Goal: Transaction & Acquisition: Purchase product/service

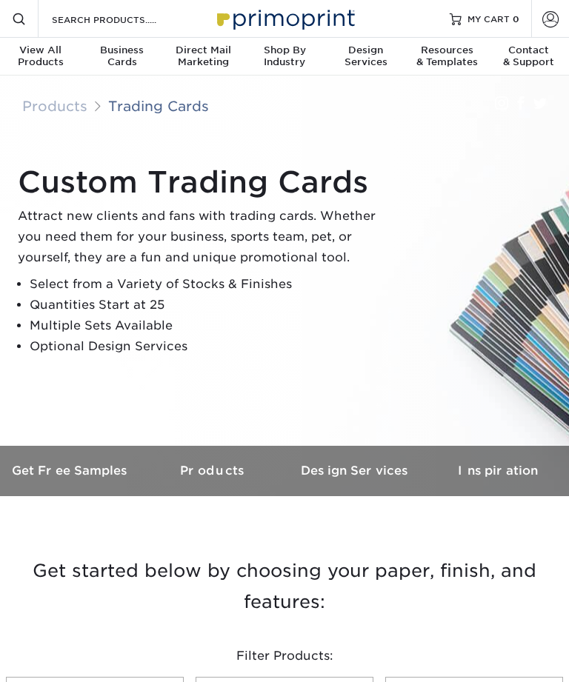
scroll to position [6, 0]
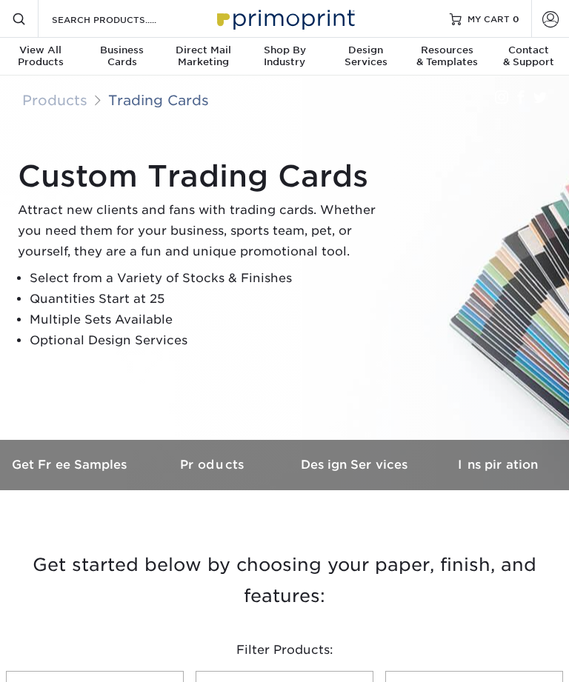
click at [88, 460] on h3 "Get Free Samples" at bounding box center [71, 465] width 142 height 14
click at [84, 459] on h3 "Get Free Samples" at bounding box center [71, 465] width 142 height 14
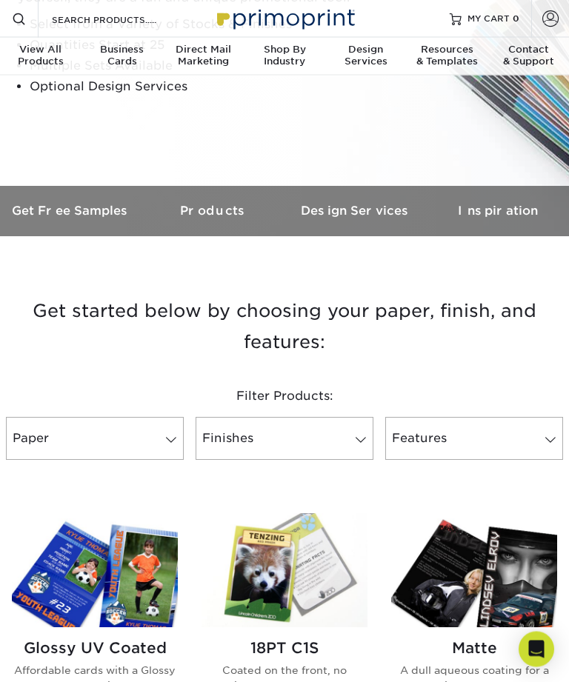
scroll to position [260, 0]
click at [325, 447] on link "Finishes" at bounding box center [285, 438] width 178 height 43
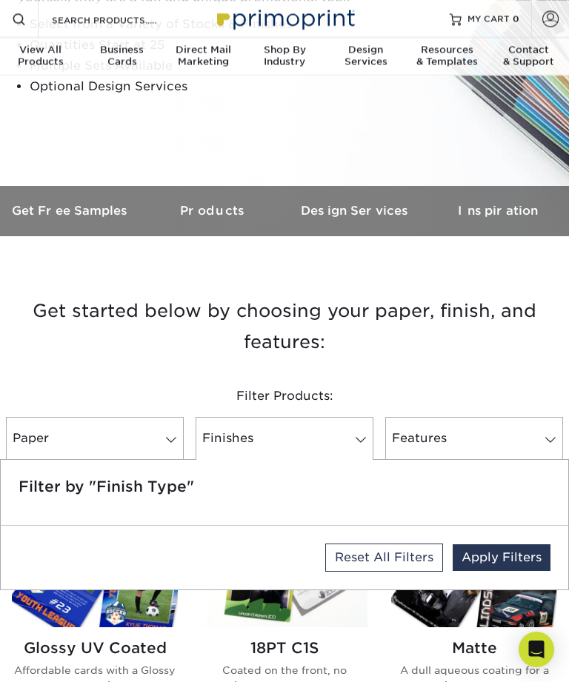
click at [342, 441] on link "Finishes" at bounding box center [285, 438] width 178 height 43
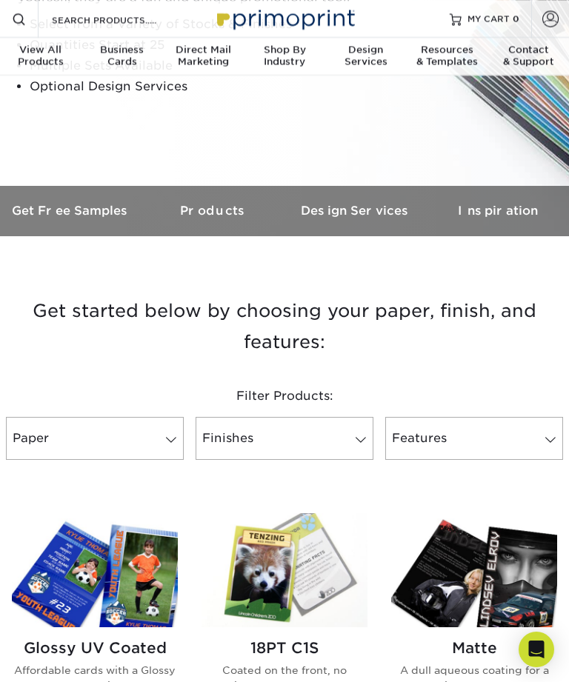
click at [147, 440] on link "Paper" at bounding box center [95, 438] width 178 height 43
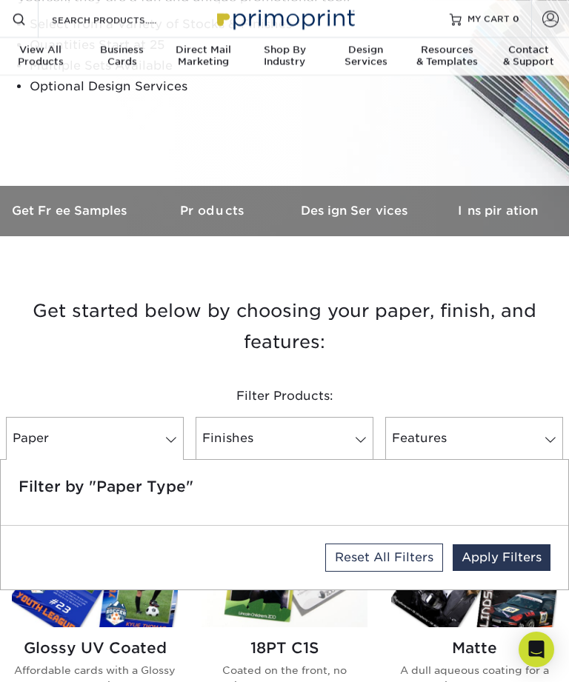
click at [158, 427] on link "Paper" at bounding box center [95, 438] width 178 height 43
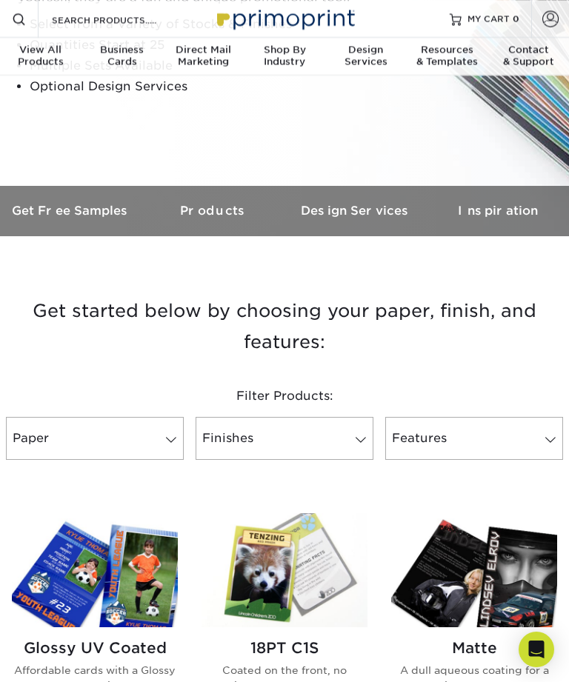
click at [487, 426] on link "Features" at bounding box center [474, 438] width 178 height 43
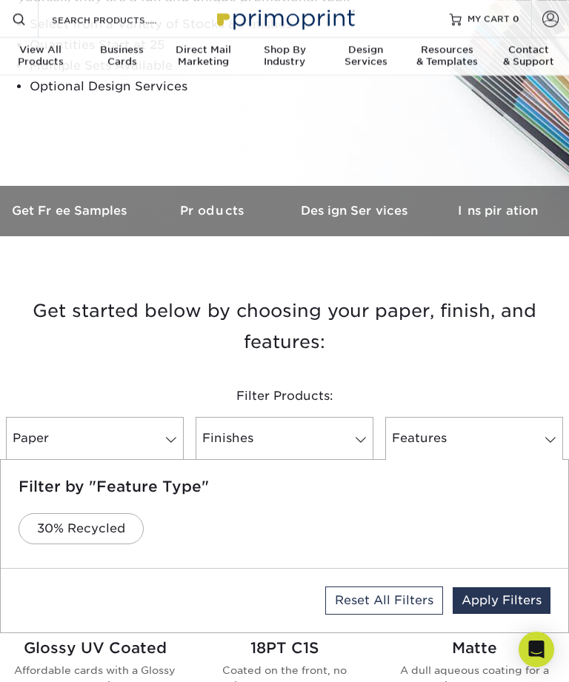
click at [521, 452] on link "Features" at bounding box center [474, 438] width 178 height 43
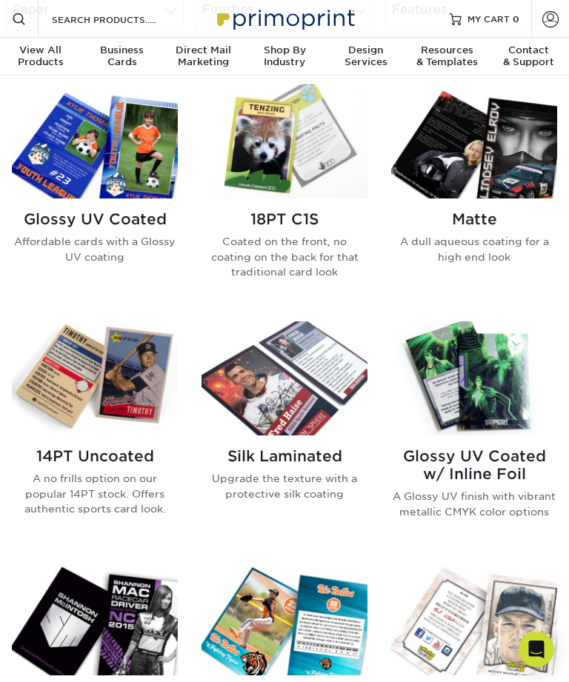
scroll to position [688, 0]
click at [330, 658] on img at bounding box center [284, 618] width 166 height 115
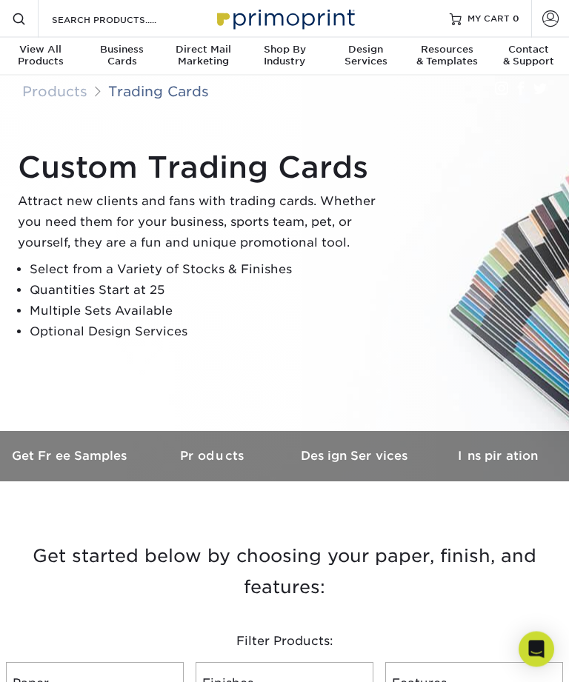
scroll to position [0, 0]
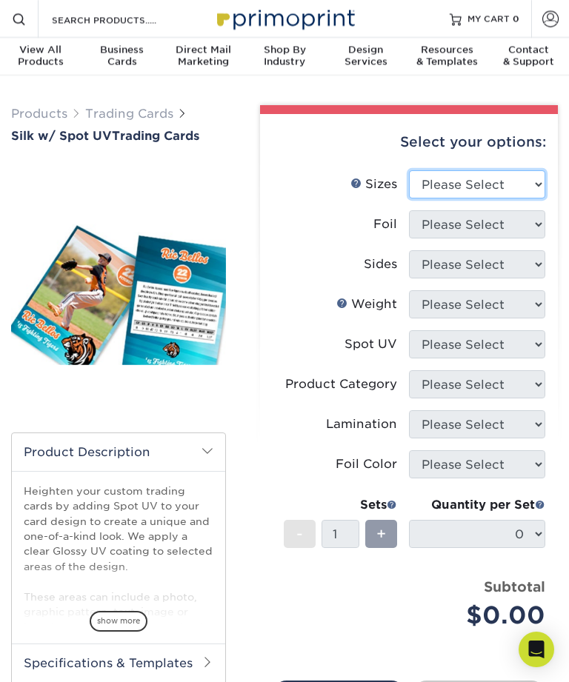
click at [525, 180] on select "Please Select 2.5" x 3.5"" at bounding box center [477, 184] width 136 height 28
click at [468, 175] on select "Please Select 2.5" x 3.5"" at bounding box center [477, 184] width 136 height 28
click at [480, 177] on select "Please Select 2.5" x 3.5"" at bounding box center [477, 184] width 136 height 28
select select "2.50x3.50"
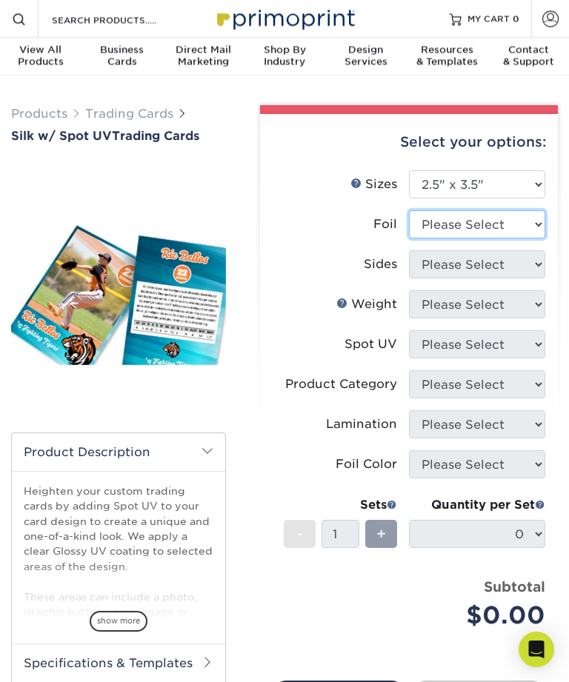
click at [473, 225] on select "Please Select No Yes" at bounding box center [477, 224] width 136 height 28
click at [493, 225] on select "Please Select No Yes" at bounding box center [477, 224] width 136 height 28
click at [493, 226] on select "Please Select No Yes" at bounding box center [477, 224] width 136 height 28
select select "1"
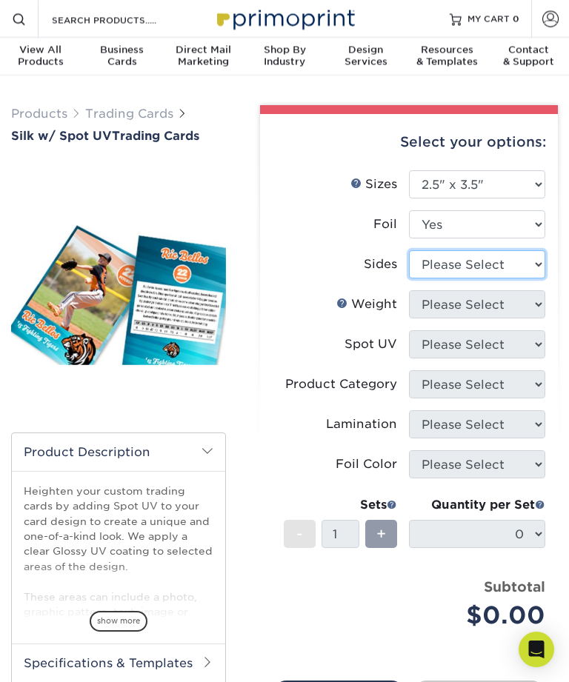
click at [487, 270] on select "Please Select Print Both Sides - Foil Both Sides Print Both Sides - Foil Front …" at bounding box center [477, 264] width 136 height 28
select select "34527644-b4fd-4ffb-9092-1318eefcd9d9"
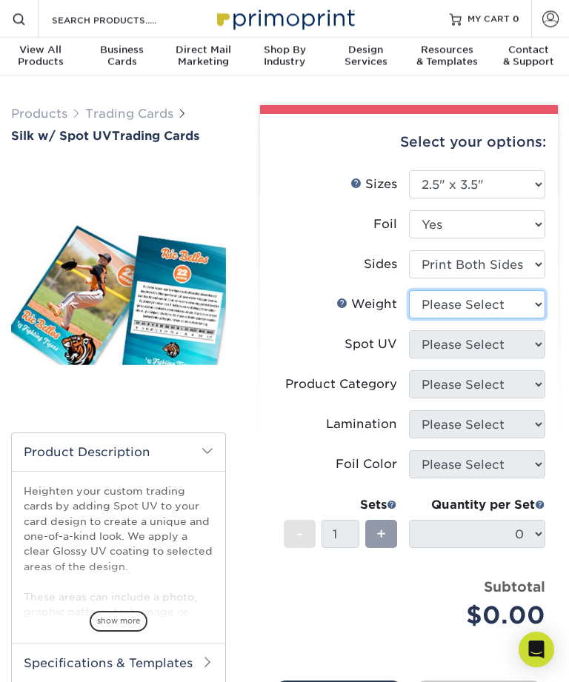
click at [492, 298] on select "Please Select 16PT" at bounding box center [477, 304] width 136 height 28
select select "16PT"
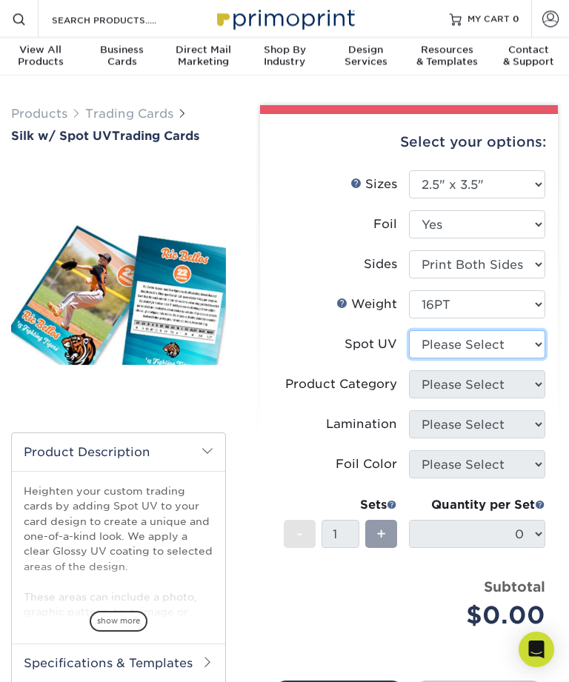
click at [483, 350] on select "Please Select Front and Back (Both Sides) Front Only Back Only" at bounding box center [477, 344] width 136 height 28
select select "1"
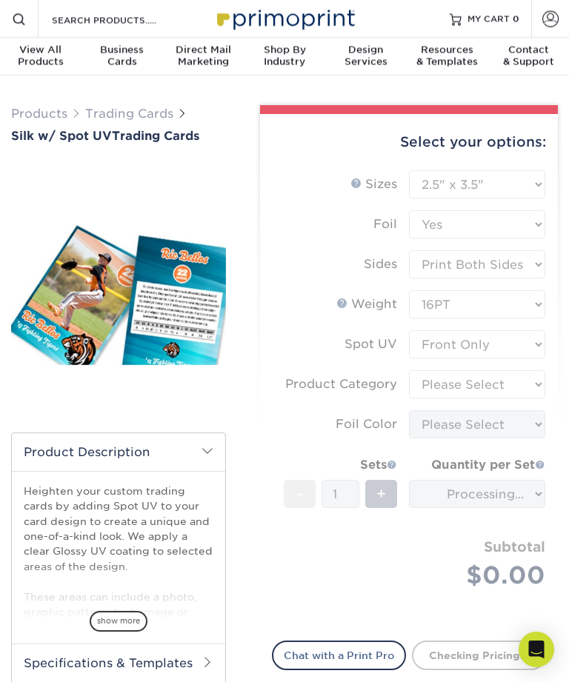
click at [499, 383] on form "Sizes Help Sizes Please Select 2.5" x 3.5" Foil Please Select No Yes -" at bounding box center [409, 396] width 274 height 453
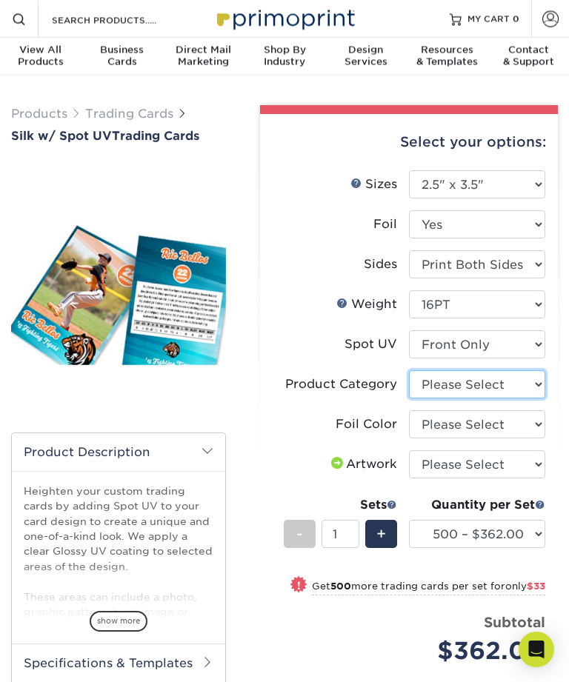
click at [498, 396] on select "Please Select Trading Cards" at bounding box center [477, 384] width 136 height 28
select select "c2f9bce9-36c2-409d-b101-c29d9d031e18"
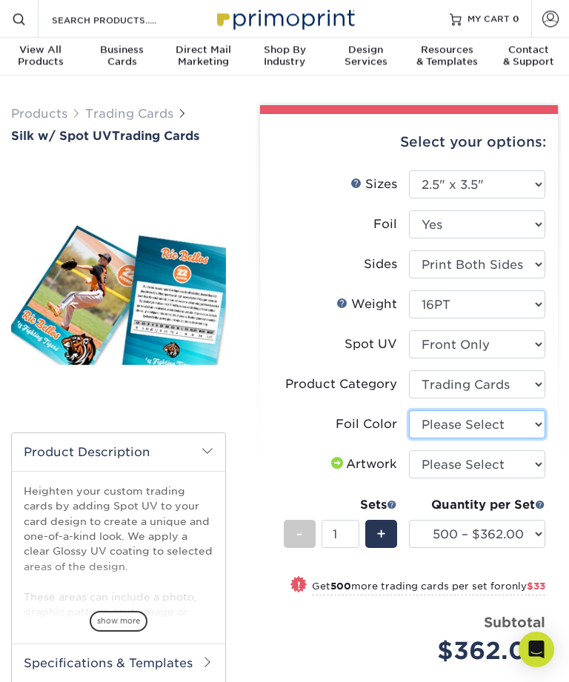
click at [506, 435] on select "Please Select Silver Foil Black Foil Blue Foil Copper Foil Gold Foil Red Foil R…" at bounding box center [477, 424] width 136 height 28
click at [499, 437] on select "Please Select Silver Foil Black Foil Blue Foil Copper Foil Gold Foil Red Foil R…" at bounding box center [477, 424] width 136 height 28
select select "acffa4a5-22f9-4585-ba3f-0adaa54b8c85"
click at [509, 459] on select "Please Select I will upload files I need a design - $100" at bounding box center [477, 464] width 136 height 28
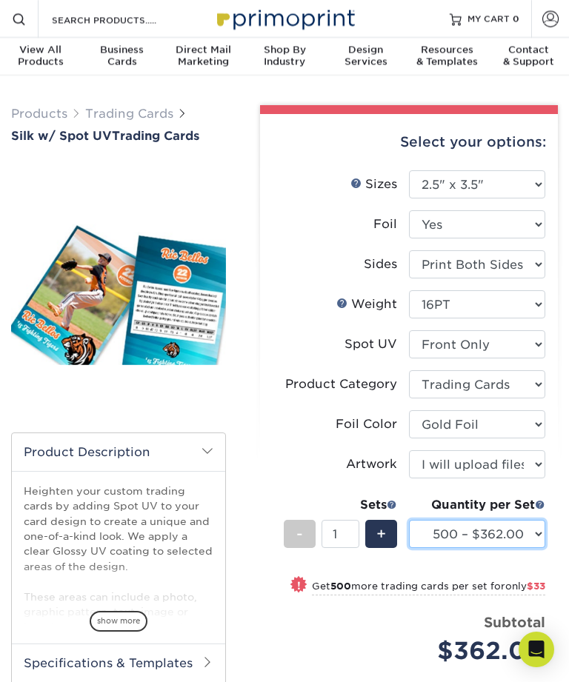
click at [536, 537] on select "500 – $362.00 1000 – $395.00 2500 – $937.00 5000 – $1640.00" at bounding box center [477, 534] width 136 height 28
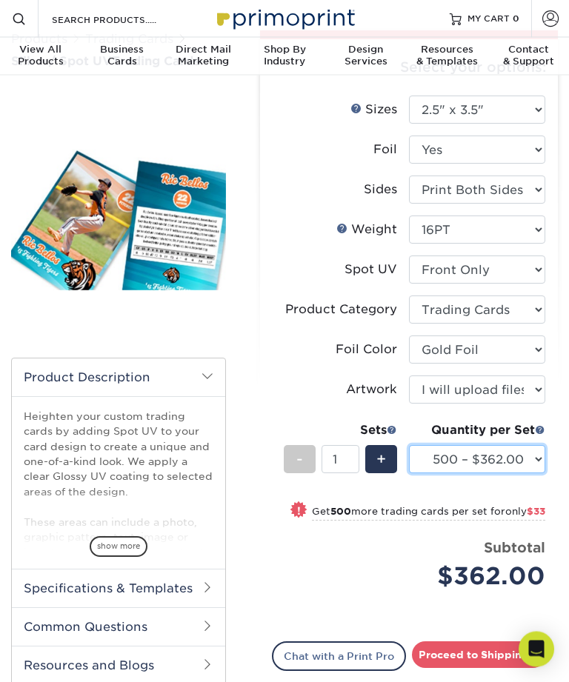
scroll to position [75, 0]
click at [378, 671] on link "Chat with a Print Pro" at bounding box center [339, 656] width 134 height 30
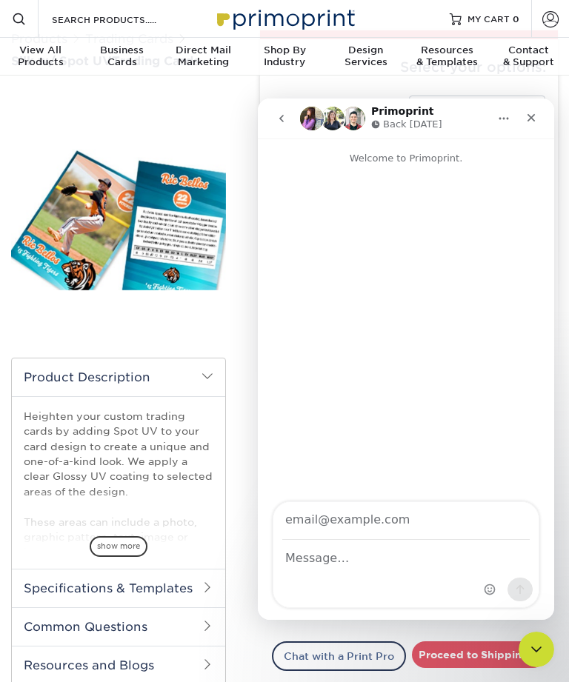
scroll to position [0, 0]
click at [537, 115] on div "Close" at bounding box center [531, 117] width 27 height 27
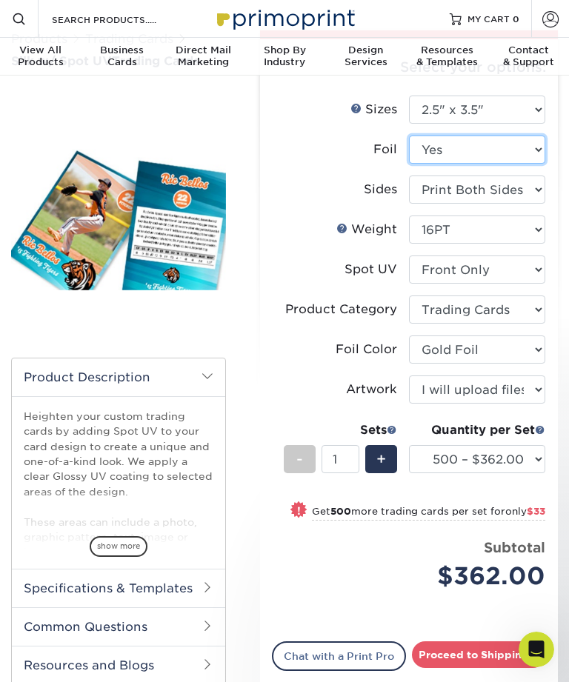
click at [530, 163] on select "Please Select No Yes" at bounding box center [477, 150] width 136 height 28
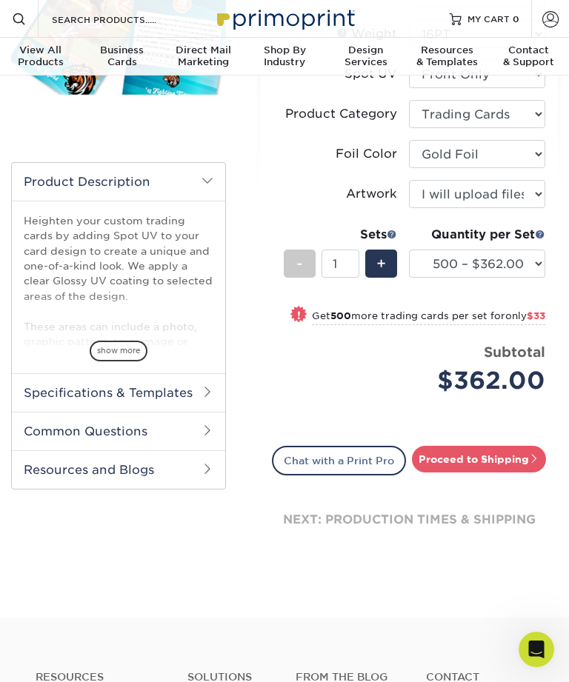
scroll to position [271, 0]
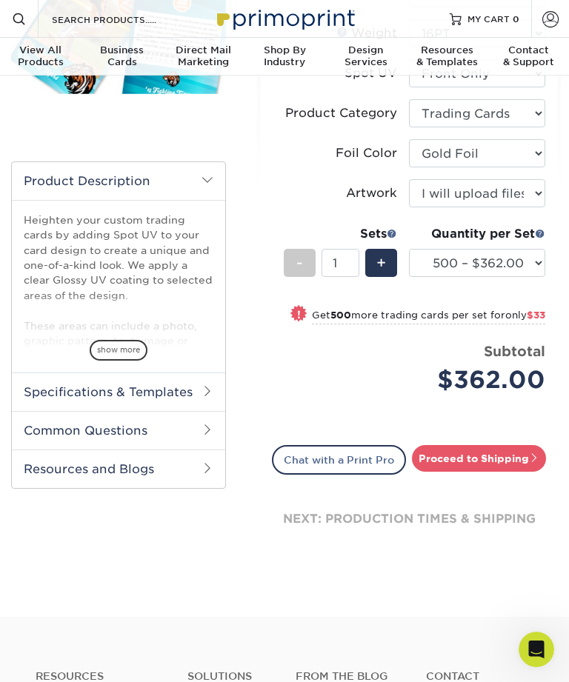
click at [101, 394] on h2 "Specifications & Templates" at bounding box center [118, 392] width 213 height 39
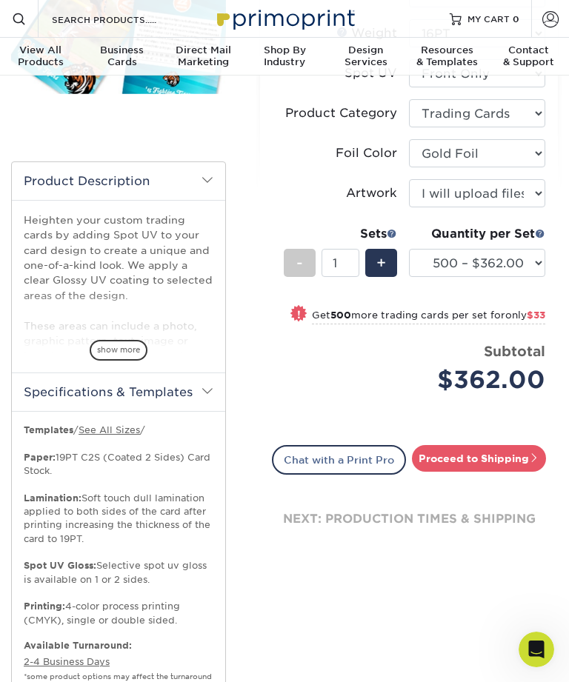
click at [199, 390] on h2 "Specifications & Templates" at bounding box center [118, 392] width 213 height 39
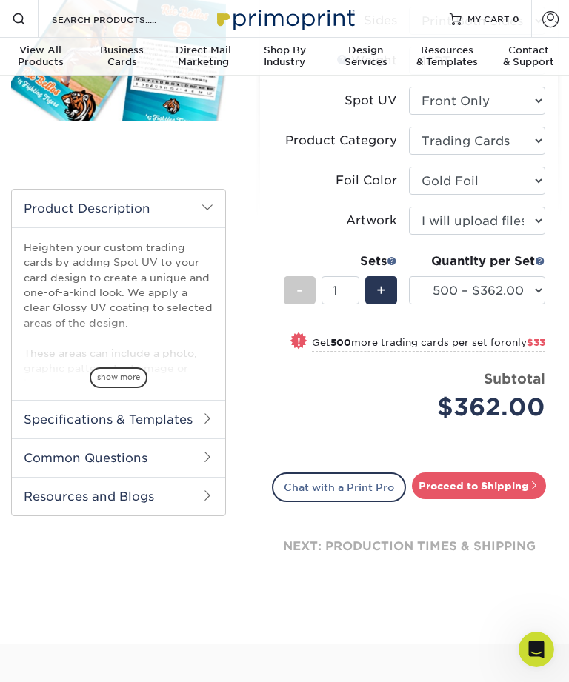
scroll to position [243, 0]
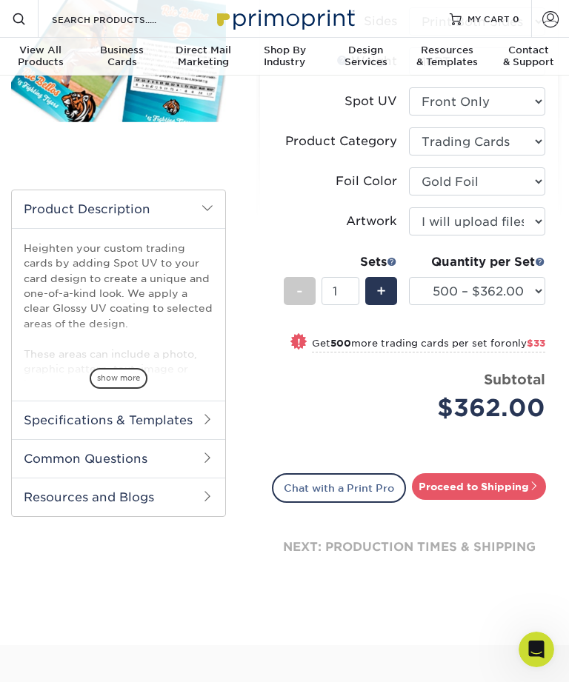
click at [382, 503] on link "Chat with a Print Pro" at bounding box center [339, 488] width 134 height 30
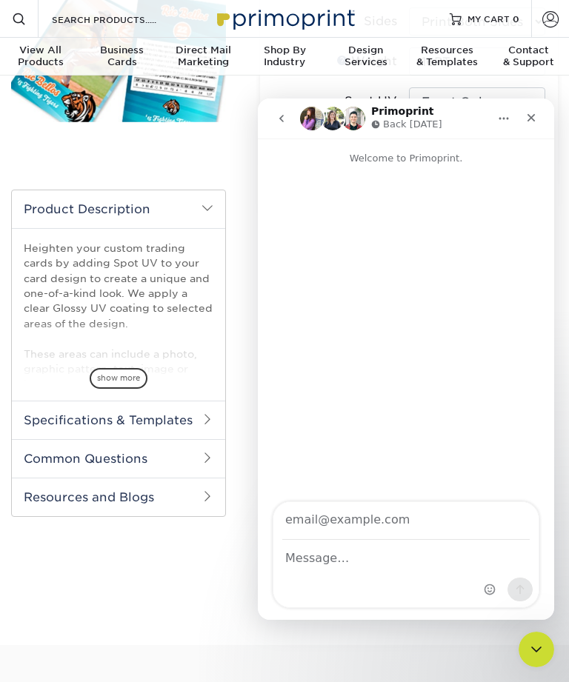
scroll to position [0, 0]
click at [539, 112] on div "Close" at bounding box center [531, 117] width 27 height 27
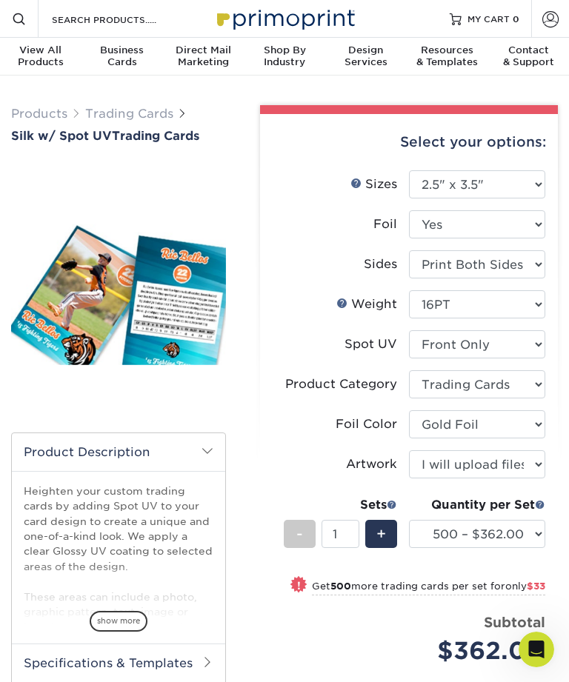
click at [212, 456] on span at bounding box center [207, 451] width 12 height 12
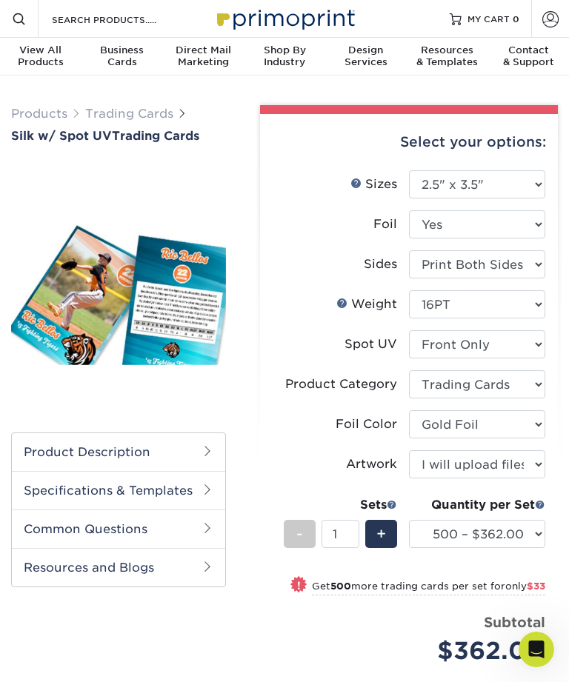
click at [211, 486] on span at bounding box center [207, 490] width 12 height 12
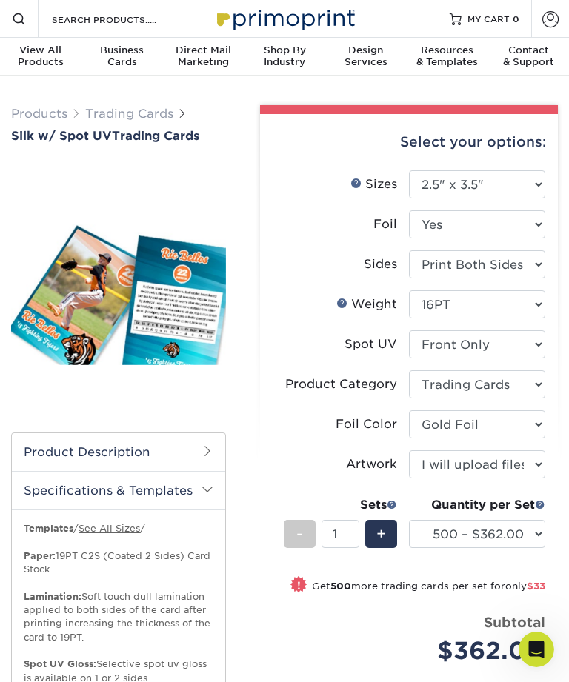
click at [204, 501] on h2 "Specifications & Templates" at bounding box center [118, 490] width 213 height 39
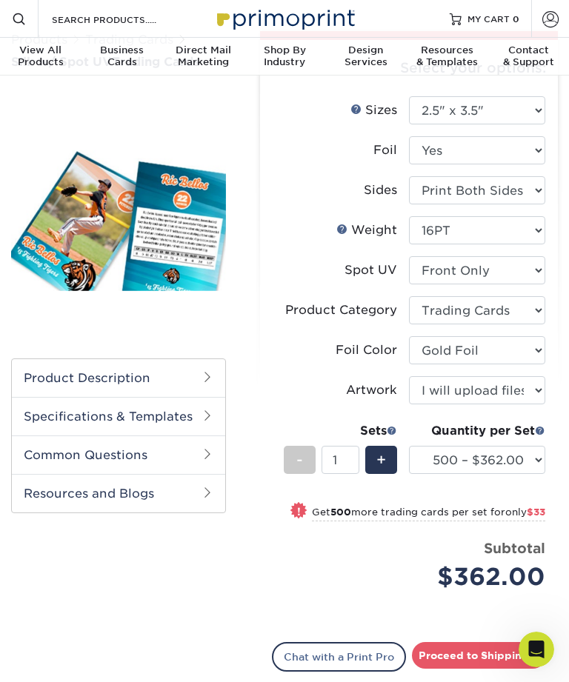
scroll to position [67, 0]
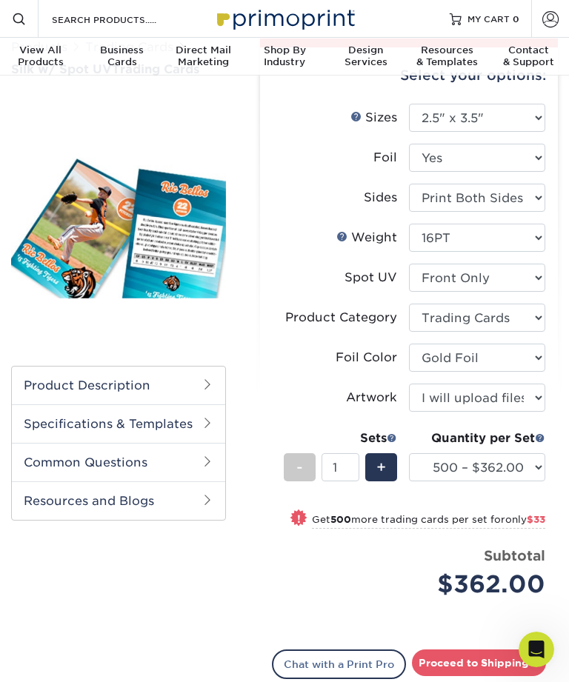
click at [102, 229] on img at bounding box center [118, 224] width 215 height 149
click at [102, 236] on img at bounding box center [118, 224] width 215 height 149
click at [104, 243] on img at bounding box center [118, 224] width 215 height 149
click at [109, 236] on img at bounding box center [118, 224] width 215 height 149
click at [524, 398] on select "Please Select I will upload files I need a design - $100" at bounding box center [477, 398] width 136 height 28
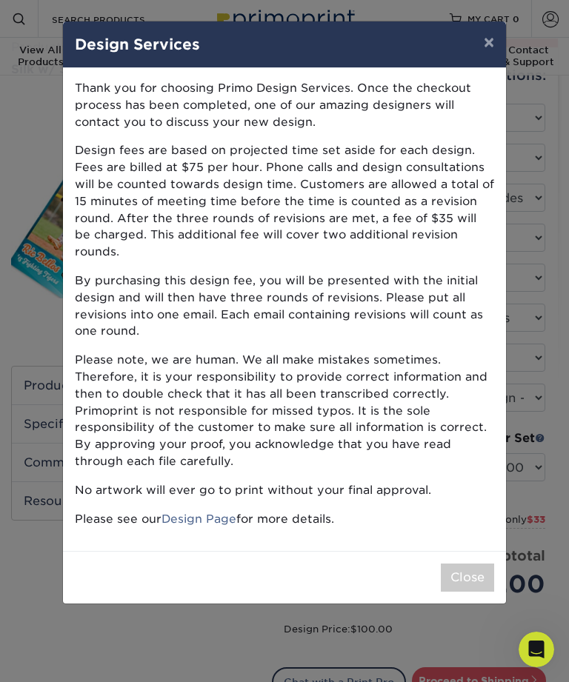
click at [481, 47] on button "×" at bounding box center [489, 41] width 34 height 41
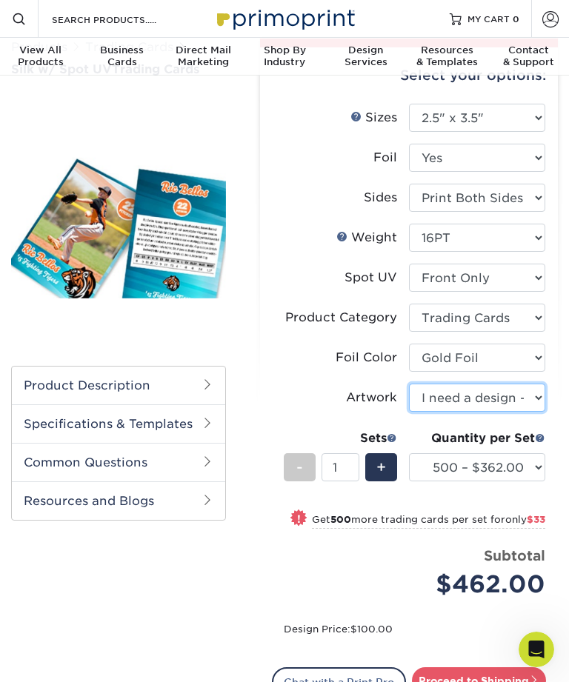
click at [533, 410] on select "Please Select I will upload files I need a design - $100" at bounding box center [477, 398] width 136 height 28
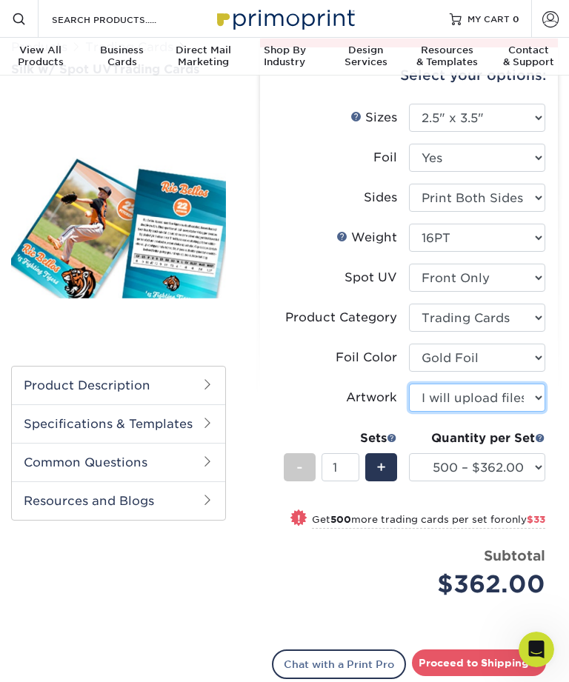
click at [524, 404] on select "Please Select I will upload files I need a design - $100" at bounding box center [477, 398] width 136 height 28
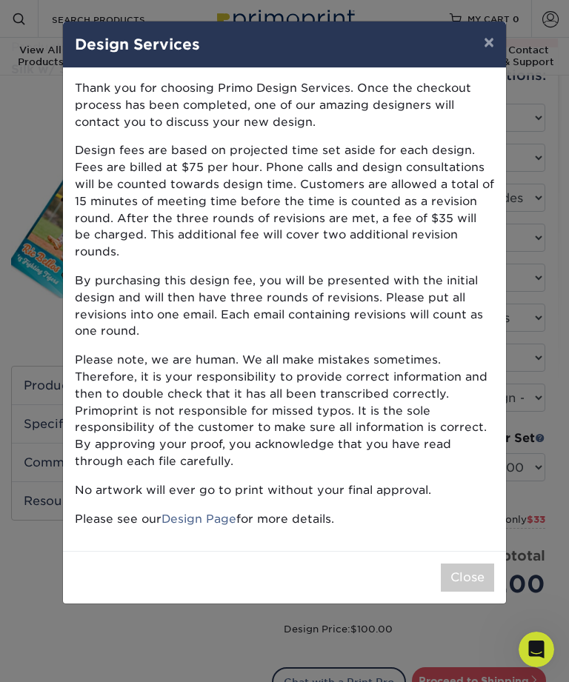
click at [484, 33] on button "×" at bounding box center [489, 41] width 34 height 41
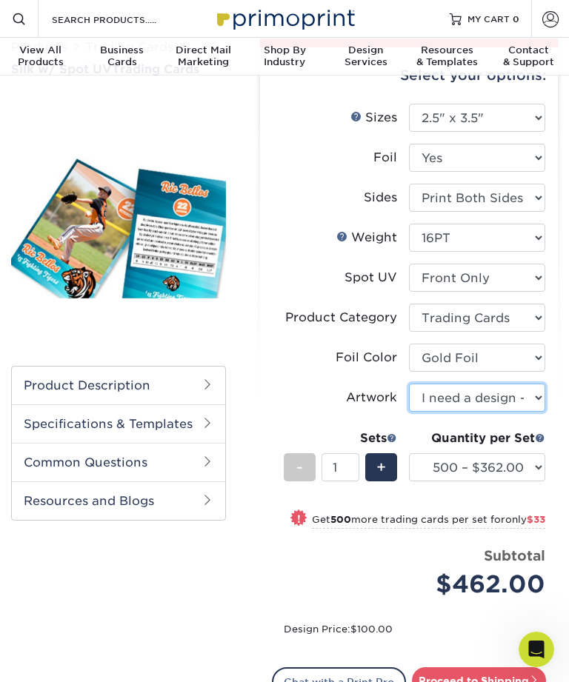
click at [515, 409] on select "Please Select I will upload files I need a design - $100" at bounding box center [477, 398] width 136 height 28
select select "upload"
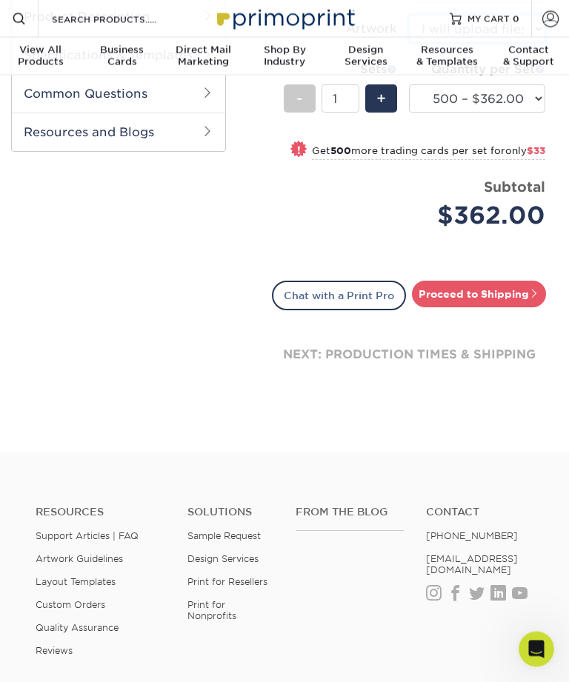
scroll to position [436, 0]
click at [487, 379] on div "next: production times & shipping" at bounding box center [409, 354] width 274 height 89
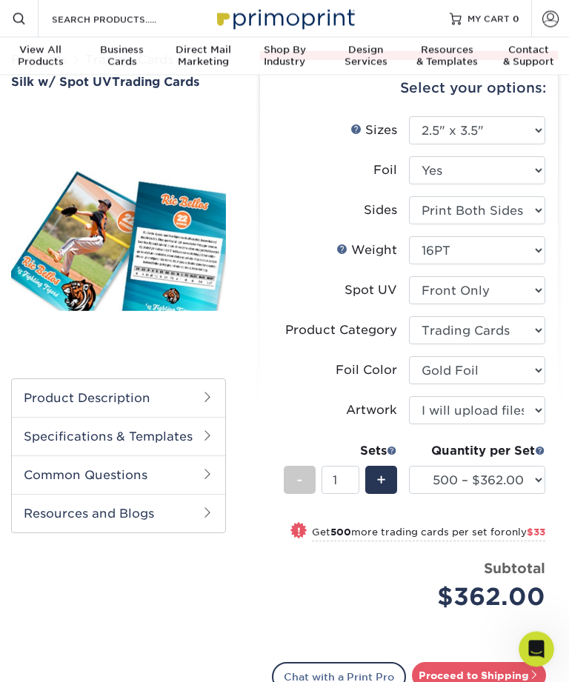
scroll to position [0, 0]
